Goal: Information Seeking & Learning: Understand process/instructions

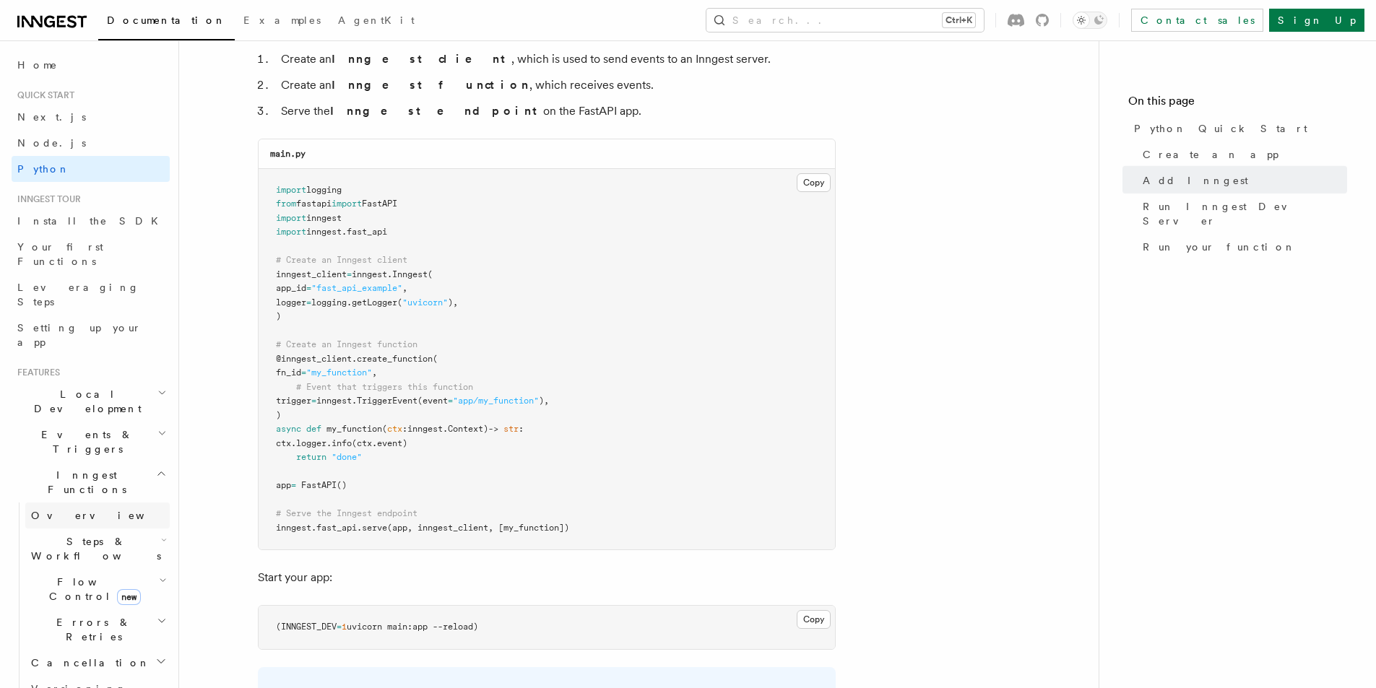
scroll to position [939, 0]
drag, startPoint x: 274, startPoint y: 233, endPoint x: 404, endPoint y: 229, distance: 130.8
click at [404, 229] on pre "import logging from fastapi import FastAPI import inngest import inngest . fast…" at bounding box center [547, 358] width 576 height 381
copy span "import inngest . fast_api"
drag, startPoint x: 288, startPoint y: 319, endPoint x: 272, endPoint y: 264, distance: 56.5
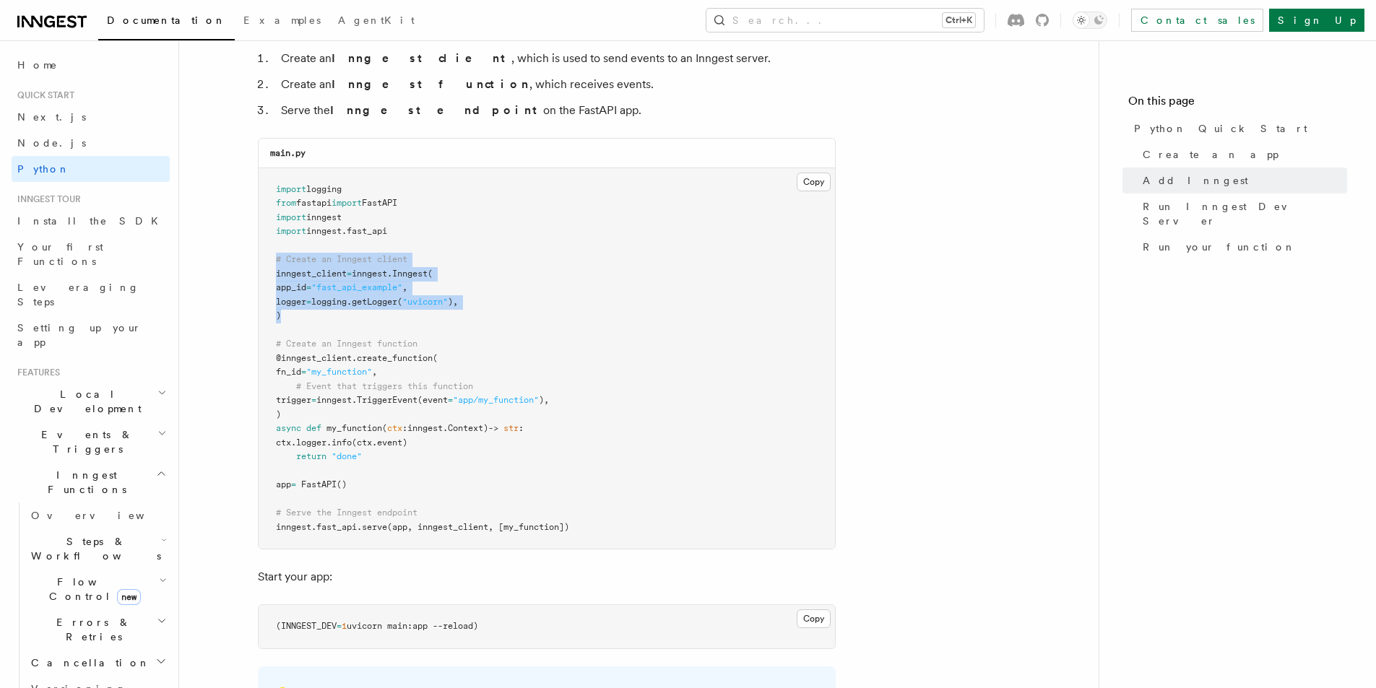
click at [272, 264] on pre "import logging from fastapi import FastAPI import inngest import inngest . fast…" at bounding box center [547, 358] width 576 height 381
copy code "# Create an Inngest client inngest_client = inngest . Inngest ( app_id = "fast_…"
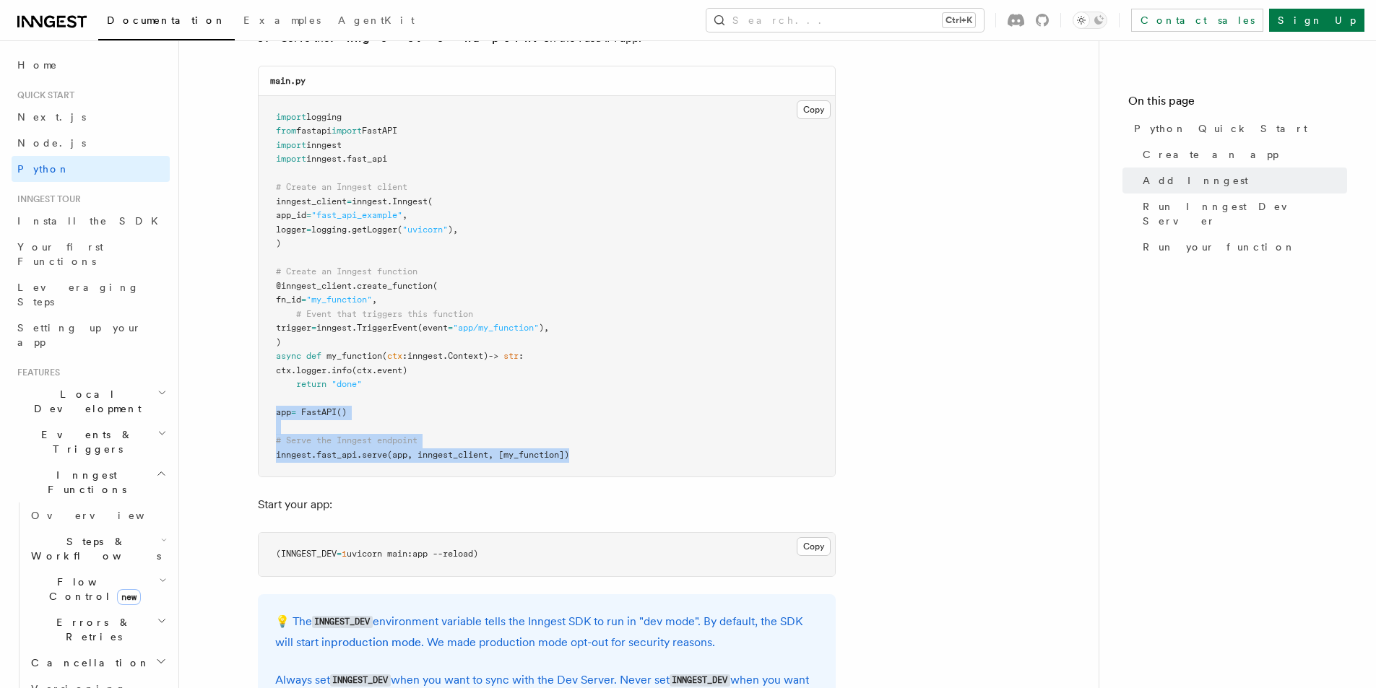
drag, startPoint x: 271, startPoint y: 410, endPoint x: 581, endPoint y: 464, distance: 315.3
click at [581, 464] on pre "import logging from fastapi import FastAPI import inngest import inngest . fast…" at bounding box center [547, 286] width 576 height 381
copy code "app = FastAPI () # Serve the Inngest endpoint inngest . fast_api . serve (app, …"
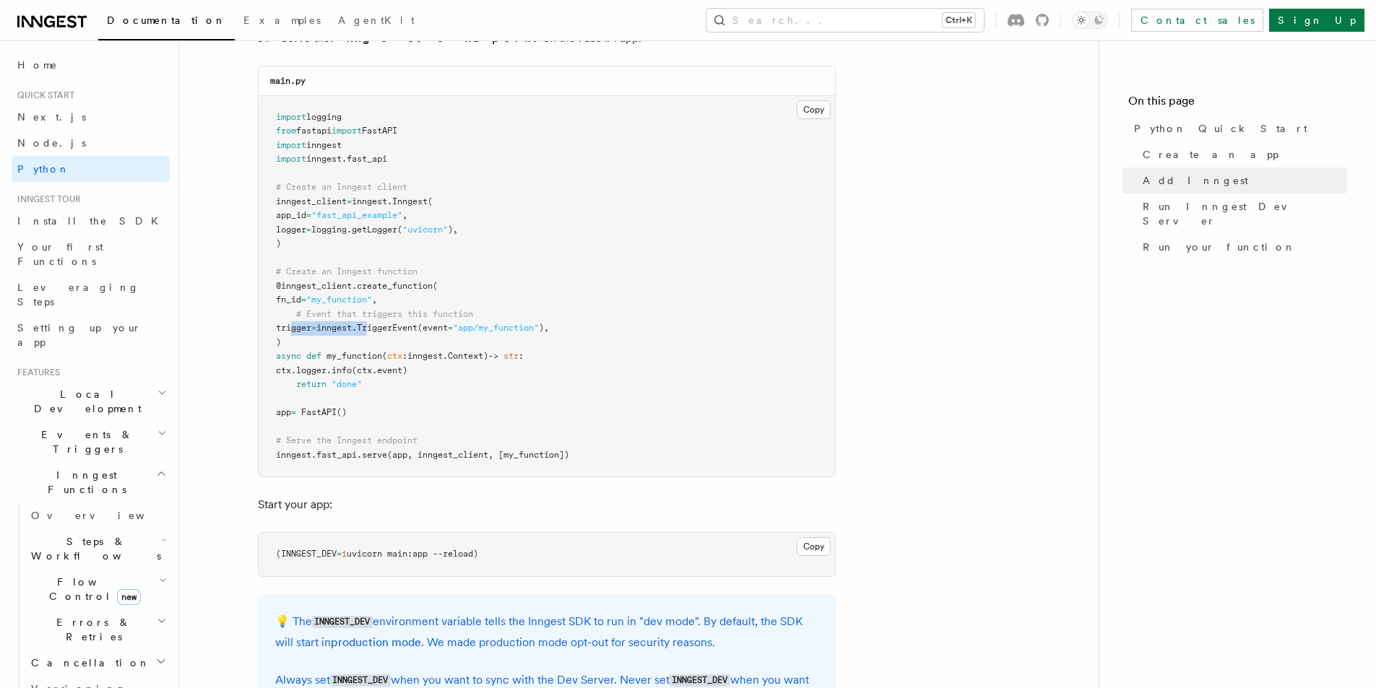
drag, startPoint x: 291, startPoint y: 329, endPoint x: 430, endPoint y: 320, distance: 139.0
click at [391, 322] on pre "import logging from fastapi import FastAPI import inngest import inngest . fast…" at bounding box center [547, 286] width 576 height 381
click at [499, 316] on pre "import logging from fastapi import FastAPI import inngest import inngest . fast…" at bounding box center [547, 286] width 576 height 381
drag, startPoint x: 572, startPoint y: 322, endPoint x: 298, endPoint y: 331, distance: 274.6
click at [298, 331] on pre "import logging from fastapi import FastAPI import inngest import inngest . fast…" at bounding box center [547, 286] width 576 height 381
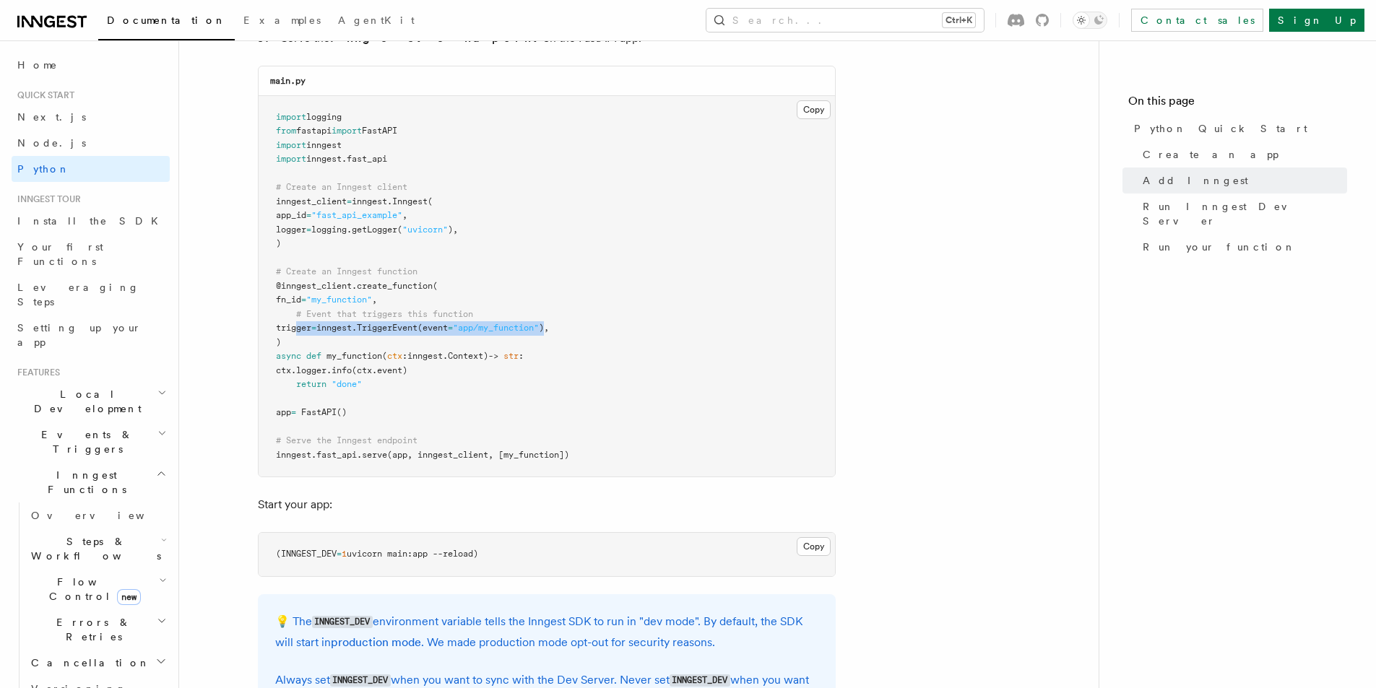
copy span "trigger = inngest. TriggerEvent (event = "app/my_function" )"
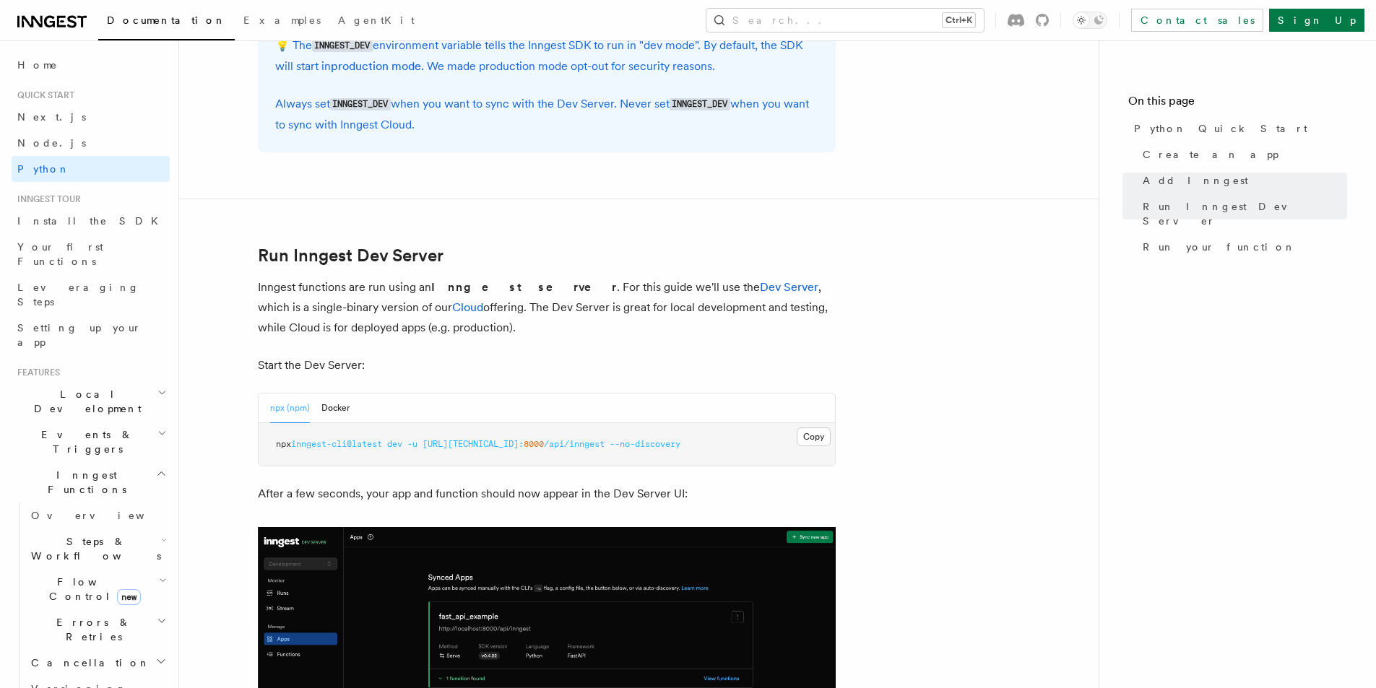
scroll to position [1517, 0]
